Goal: Transaction & Acquisition: Purchase product/service

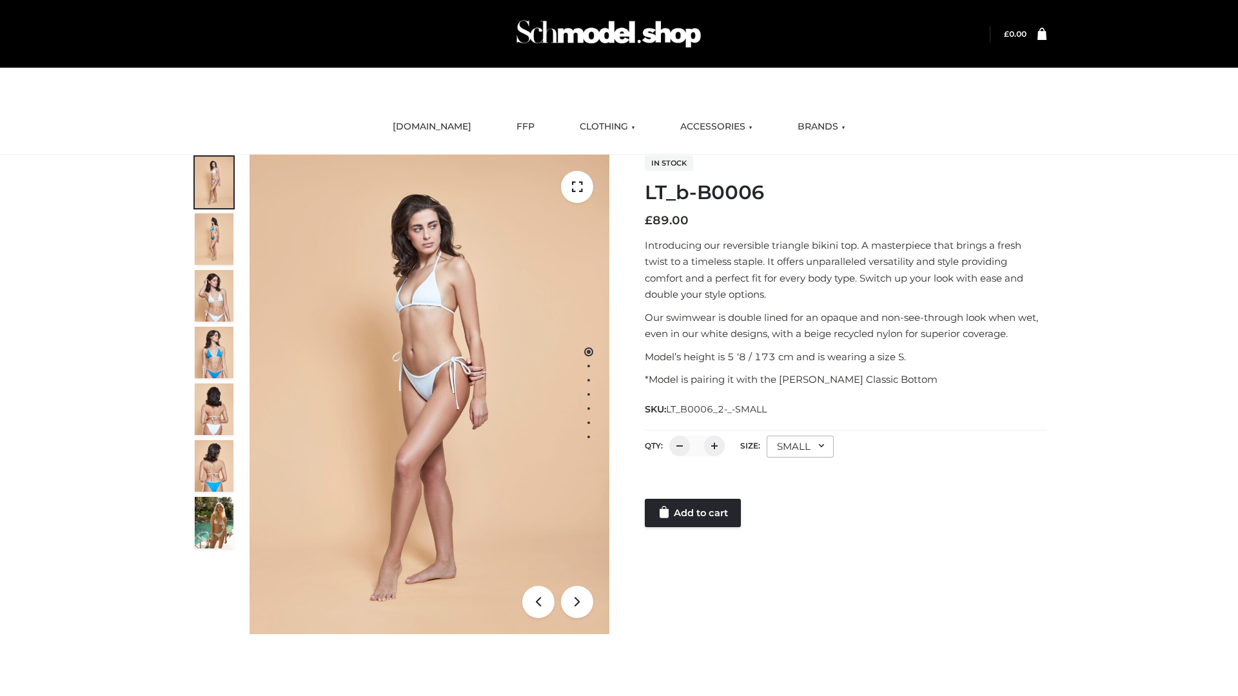
click at [694, 513] on link "Add to cart" at bounding box center [693, 513] width 96 height 28
